Goal: Obtain resource: Obtain resource

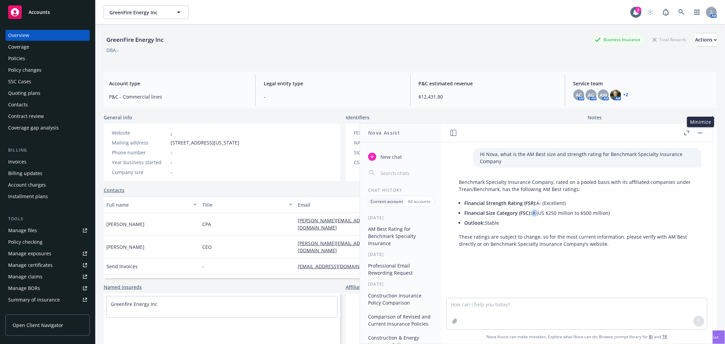
click at [701, 133] on button "button" at bounding box center [700, 133] width 8 height 8
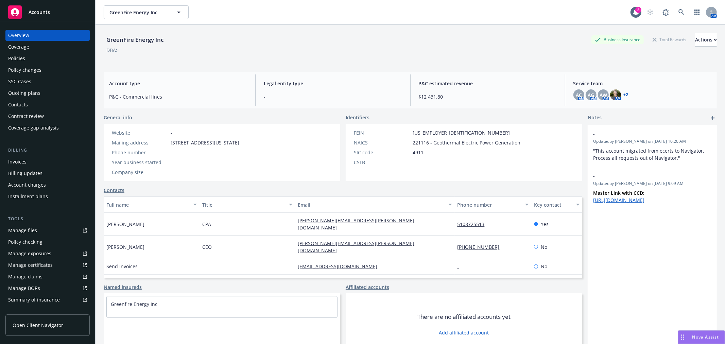
click at [24, 59] on div "Policies" at bounding box center [16, 58] width 17 height 11
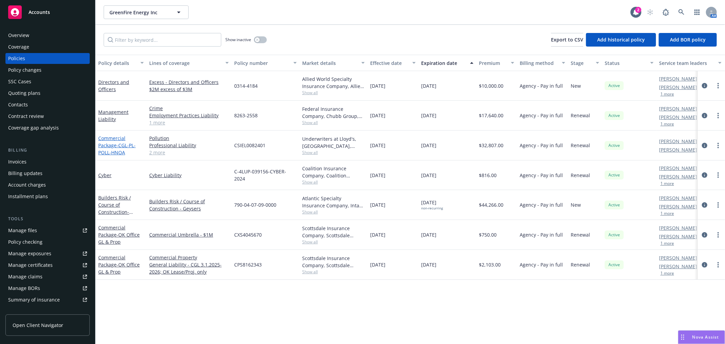
click at [114, 135] on link "Commercial Package - CGL-PL-POLL-HNOA" at bounding box center [116, 145] width 37 height 21
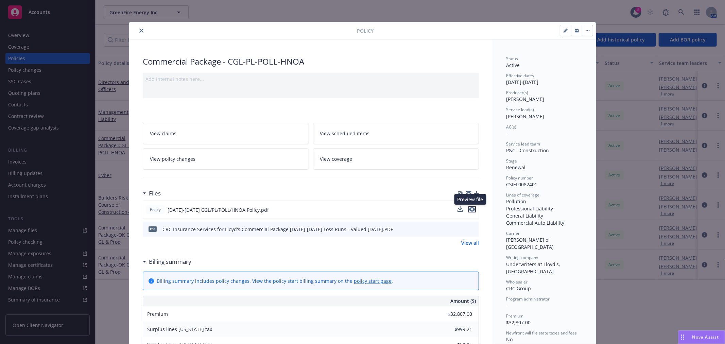
click at [469, 208] on icon "preview file" at bounding box center [472, 209] width 6 height 5
